Goal: Navigation & Orientation: Find specific page/section

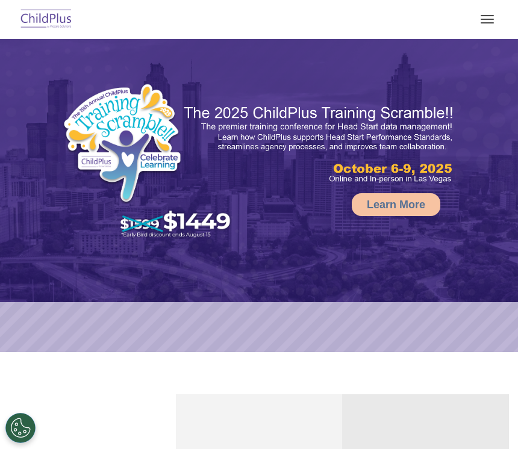
select select "MEDIUM"
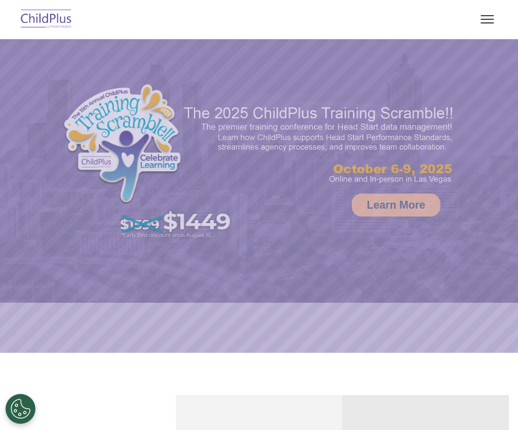
select select "MEDIUM"
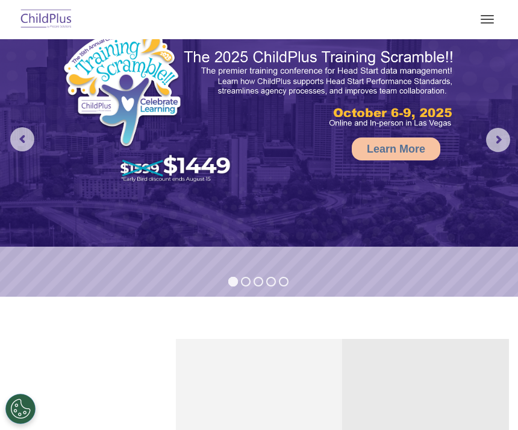
scroll to position [59, 0]
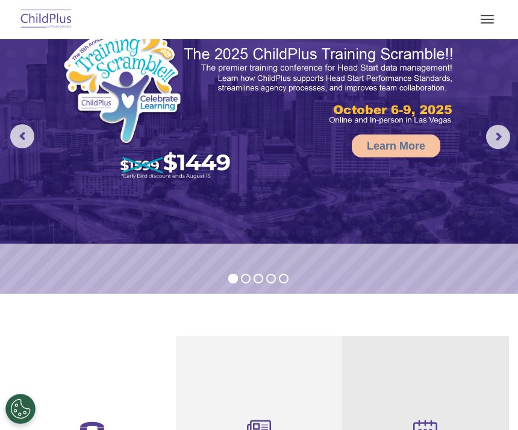
click at [486, 17] on button "button" at bounding box center [487, 19] width 25 height 19
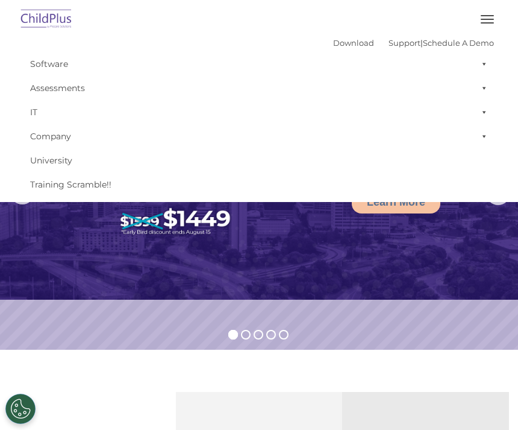
scroll to position [2, 0]
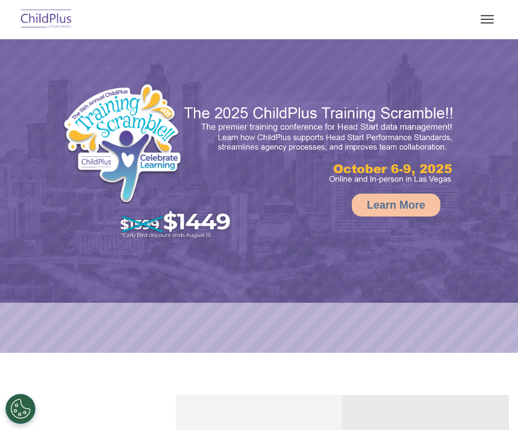
select select "MEDIUM"
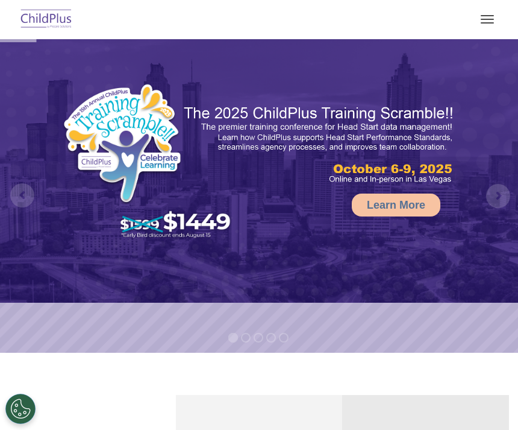
click at [483, 25] on button "button" at bounding box center [487, 19] width 25 height 19
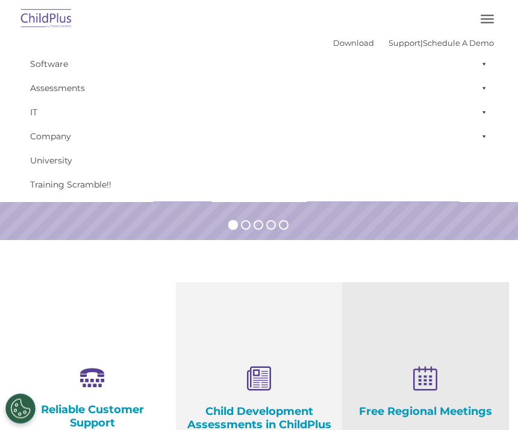
scroll to position [59, 0]
